Goal: Task Accomplishment & Management: Manage account settings

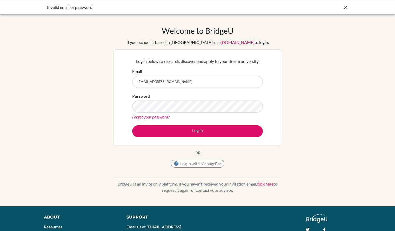
click at [132, 125] on button "Log in" at bounding box center [197, 131] width 131 height 12
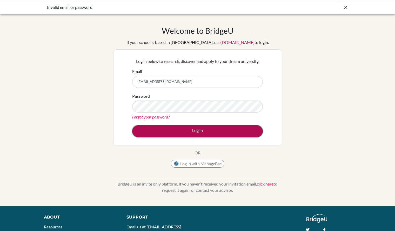
click at [202, 130] on button "Log in" at bounding box center [197, 131] width 131 height 12
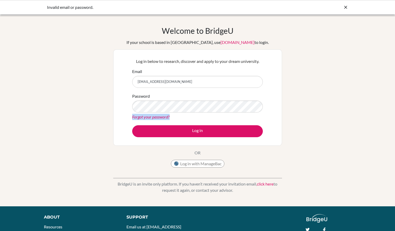
drag, startPoint x: 0, startPoint y: 0, endPoint x: 118, endPoint y: 106, distance: 158.6
click at [118, 106] on div "Log in below to research, discover and apply to your dream university. Email Ja…" at bounding box center [197, 97] width 169 height 96
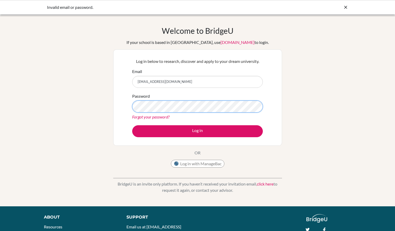
click at [132, 125] on button "Log in" at bounding box center [197, 131] width 131 height 12
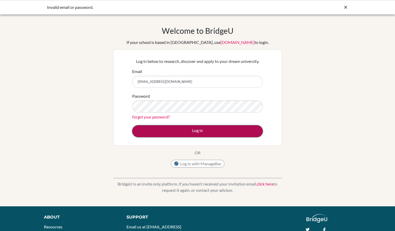
click at [226, 134] on button "Log in" at bounding box center [197, 131] width 131 height 12
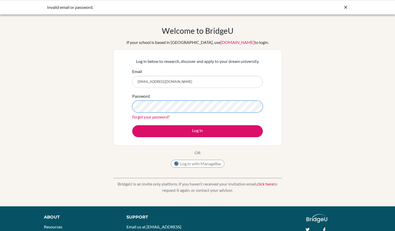
click at [132, 125] on button "Log in" at bounding box center [197, 131] width 131 height 12
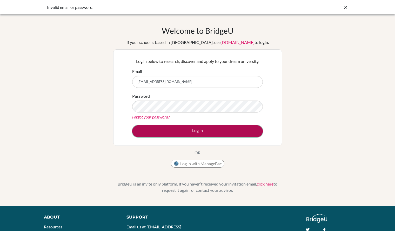
click at [239, 132] on button "Log in" at bounding box center [197, 131] width 131 height 12
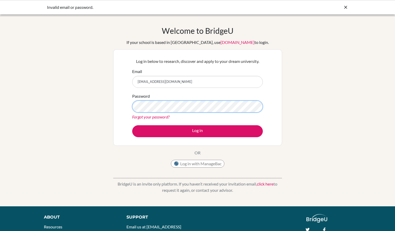
click at [132, 125] on button "Log in" at bounding box center [197, 131] width 131 height 12
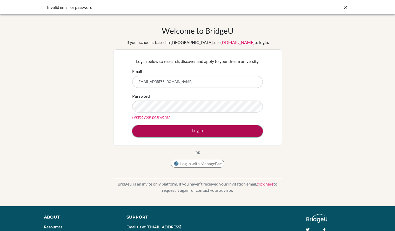
click at [249, 128] on button "Log in" at bounding box center [197, 131] width 131 height 12
click at [235, 135] on button "Log in" at bounding box center [197, 131] width 131 height 12
